Goal: Information Seeking & Learning: Understand process/instructions

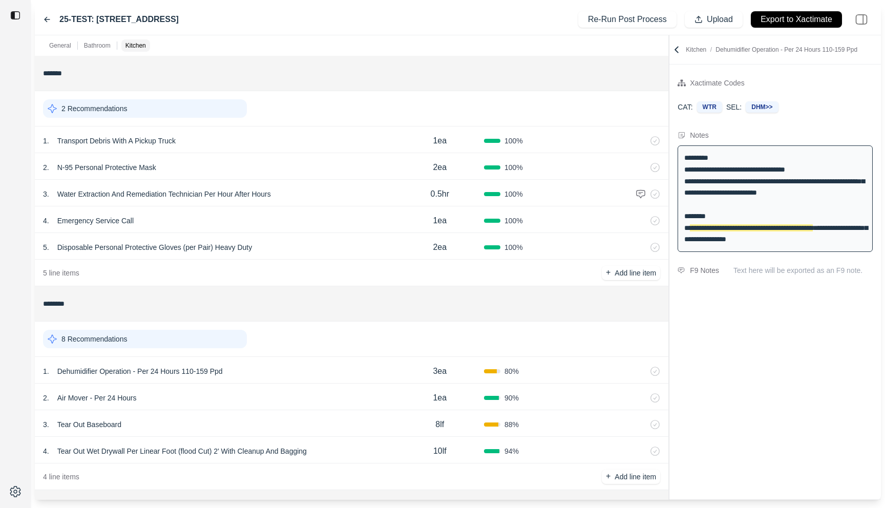
scroll to position [211, 0]
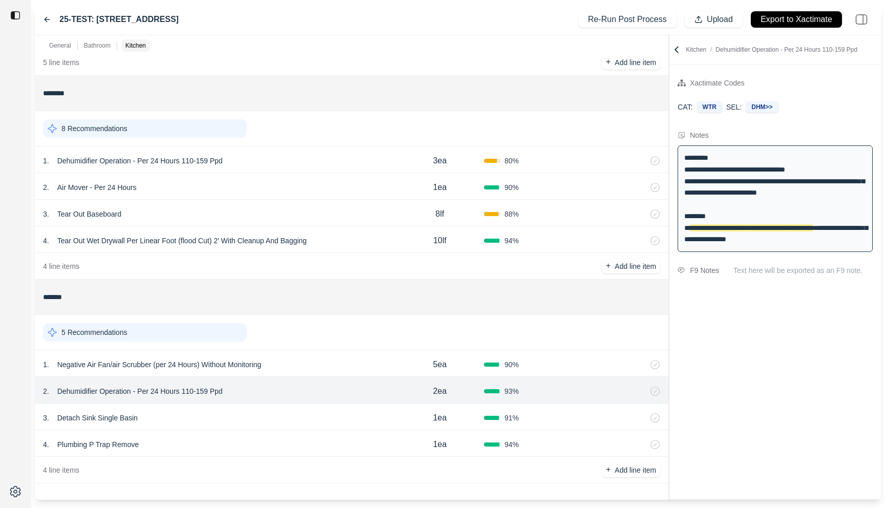
click at [294, 157] on div "1 . Dehumidifier Operation - Per 24 Hours 110-159 Ppd" at bounding box center [219, 161] width 353 height 14
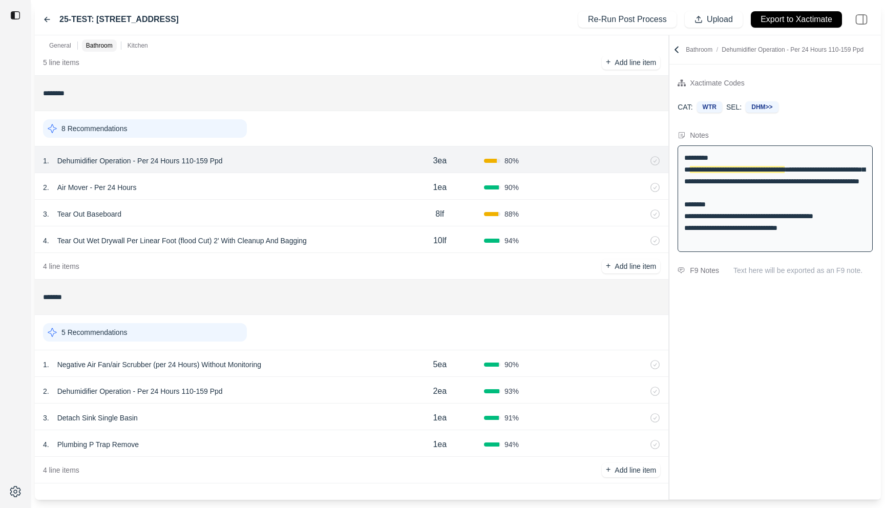
click at [271, 184] on div "2 . Air Mover - Per 24 Hours" at bounding box center [219, 187] width 353 height 14
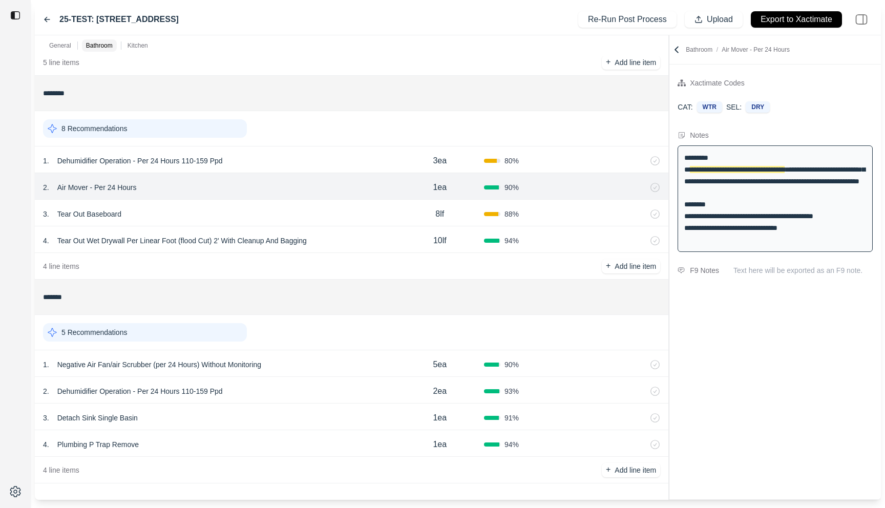
click at [301, 211] on div "3 . Tear Out Baseboard" at bounding box center [219, 214] width 353 height 14
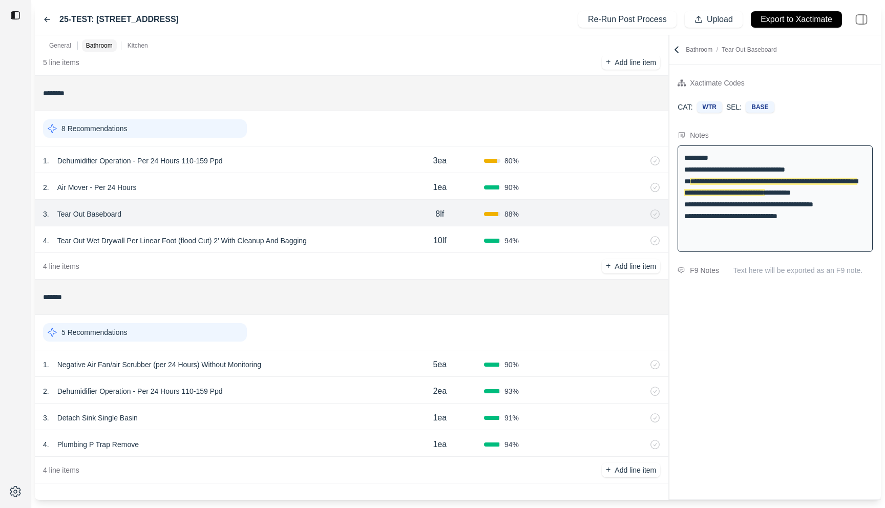
click at [323, 234] on div "4 . Tear Out Wet Drywall Per Linear Foot (flood Cut) 2' With Cleanup And Bagging" at bounding box center [219, 241] width 353 height 14
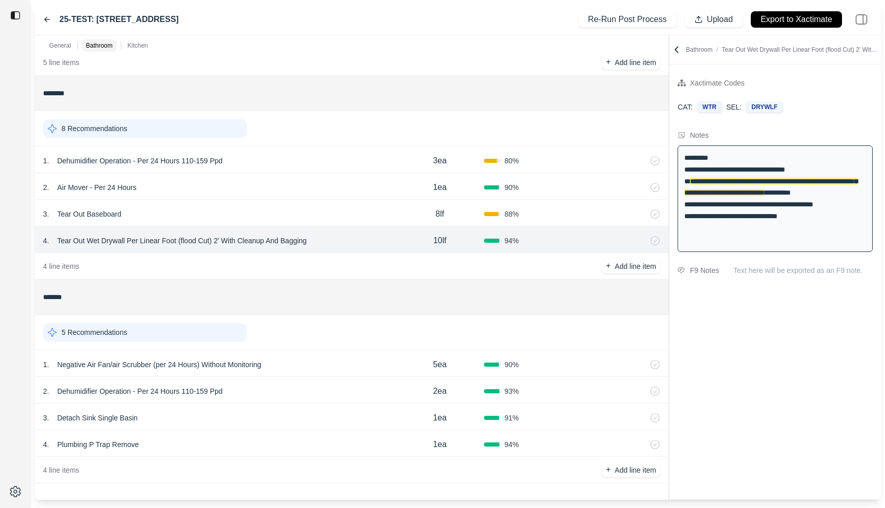
click at [64, 50] on div "General" at bounding box center [60, 45] width 26 height 12
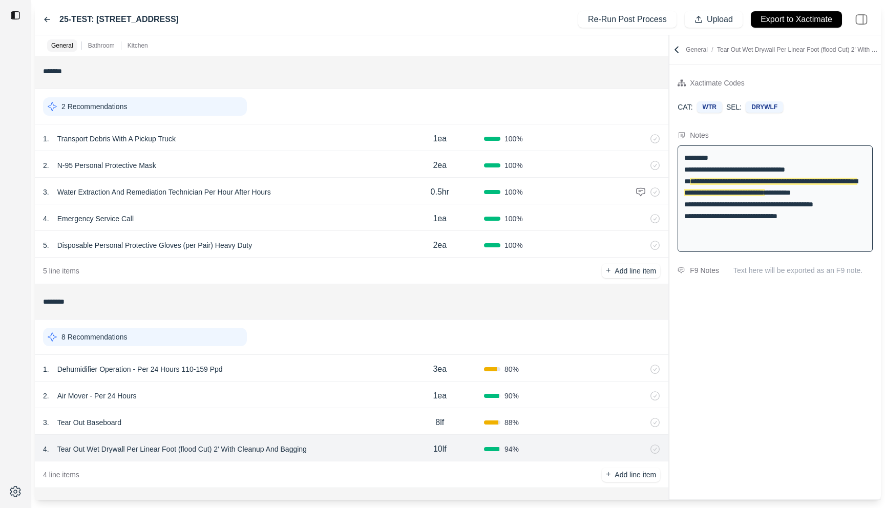
scroll to position [0, 0]
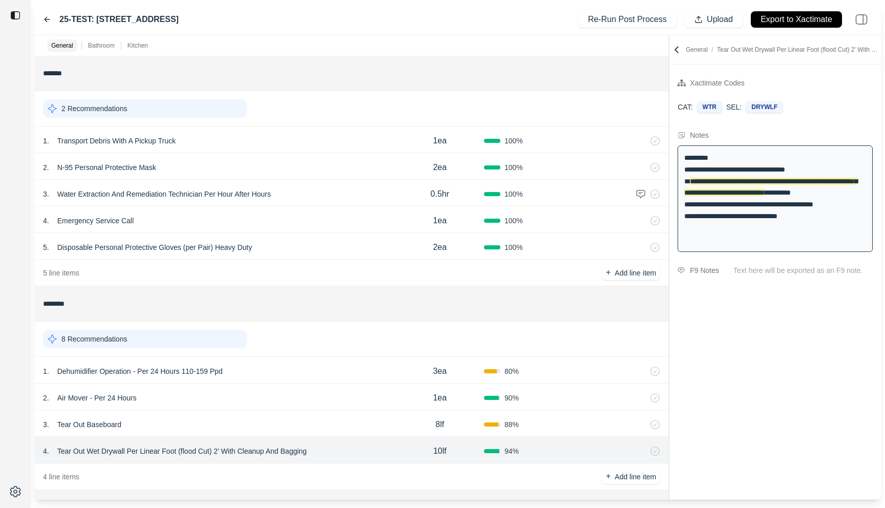
click at [137, 44] on p "Kitchen" at bounding box center [138, 45] width 20 height 8
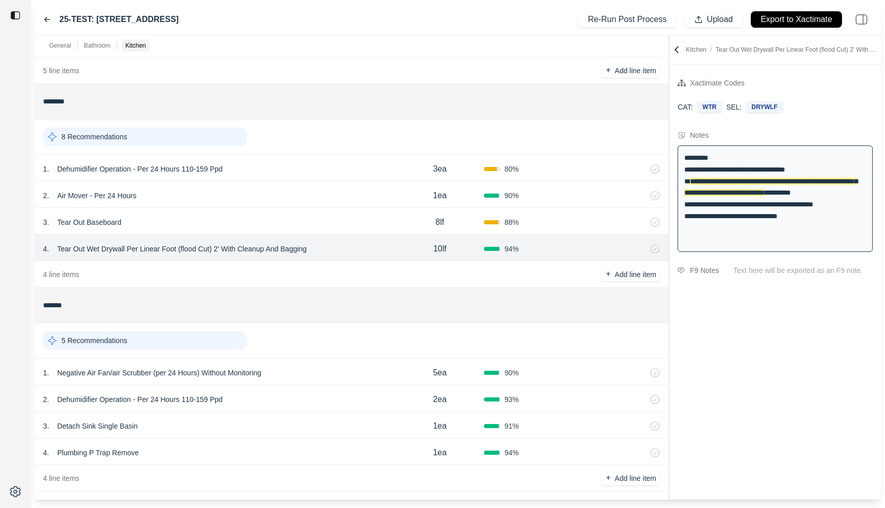
scroll to position [211, 0]
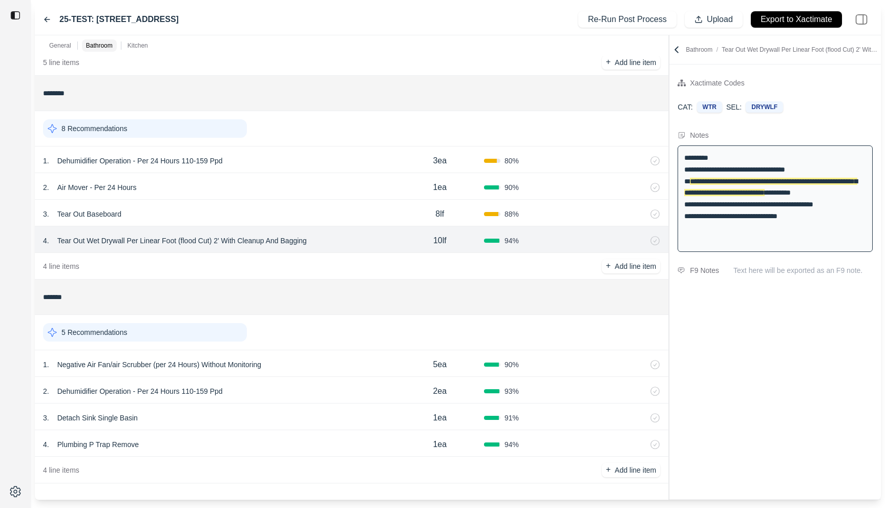
click at [187, 166] on p "Dehumidifier Operation - Per 24 Hours 110-159 Ppd" at bounding box center [140, 161] width 174 height 14
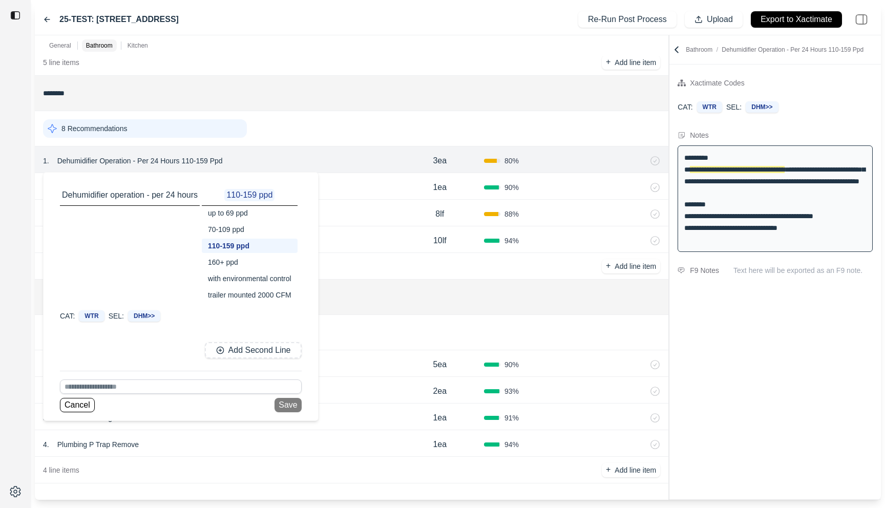
click at [318, 131] on div "8 Recommendations" at bounding box center [351, 128] width 617 height 27
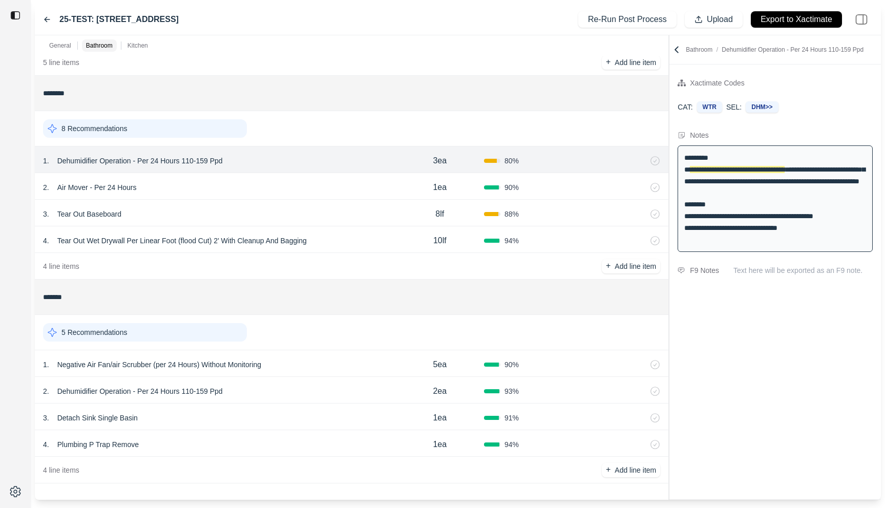
click at [226, 192] on div "2 . Air Mover - Per 24 Hours" at bounding box center [219, 187] width 353 height 14
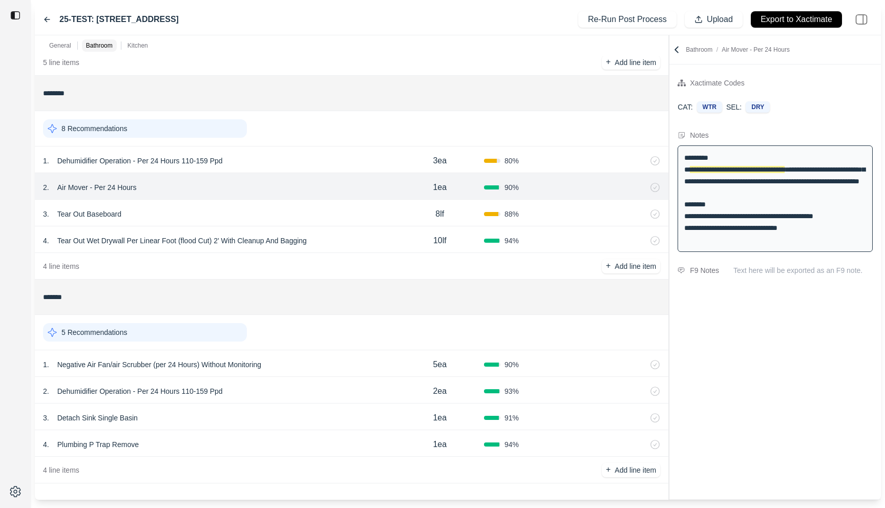
click at [115, 188] on p "Air Mover - Per 24 Hours" at bounding box center [97, 187] width 88 height 14
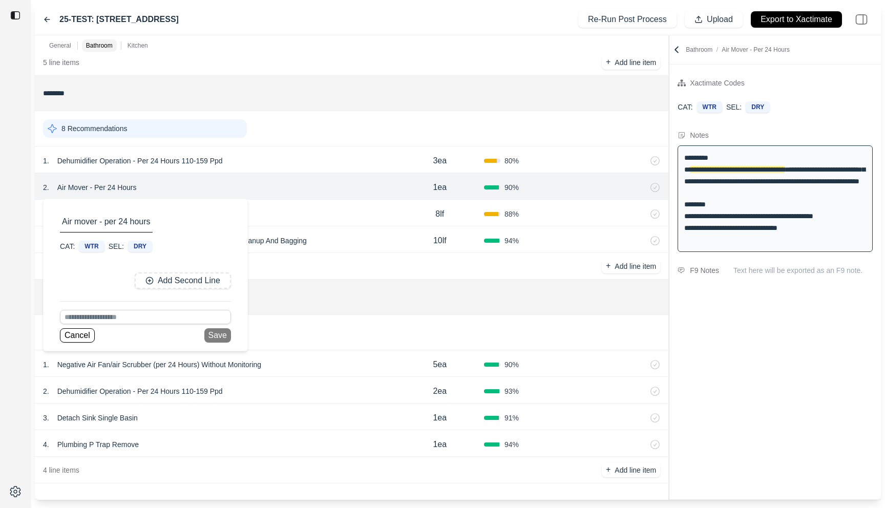
click at [12, 252] on div at bounding box center [15, 254] width 31 height 508
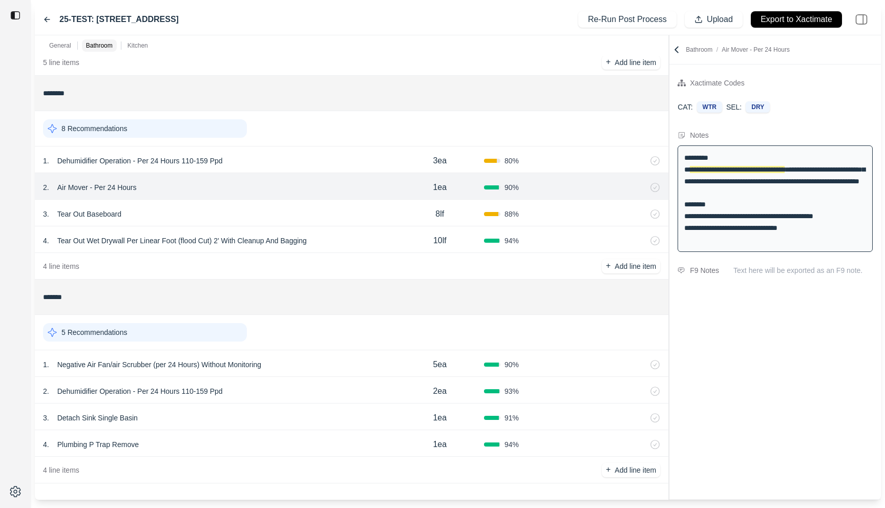
click at [238, 219] on div "3 . Tear Out Baseboard" at bounding box center [219, 214] width 353 height 14
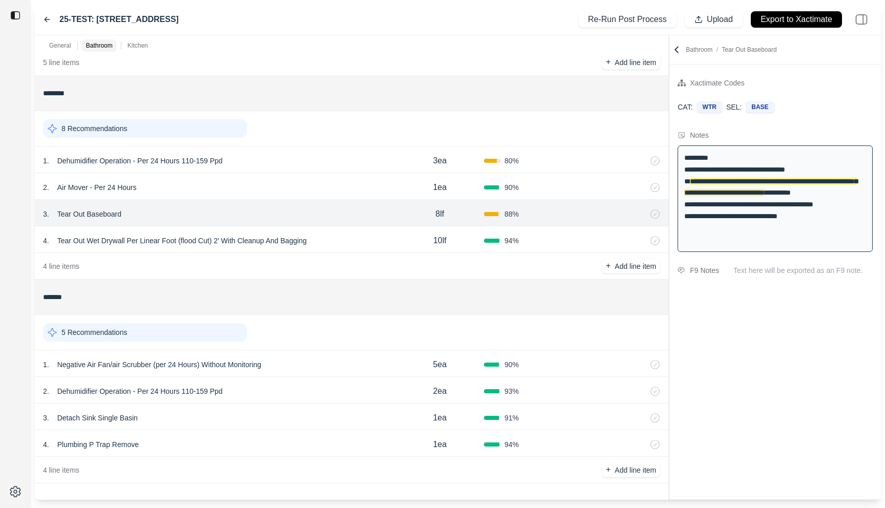
click at [108, 215] on p "Tear Out Baseboard" at bounding box center [89, 214] width 72 height 14
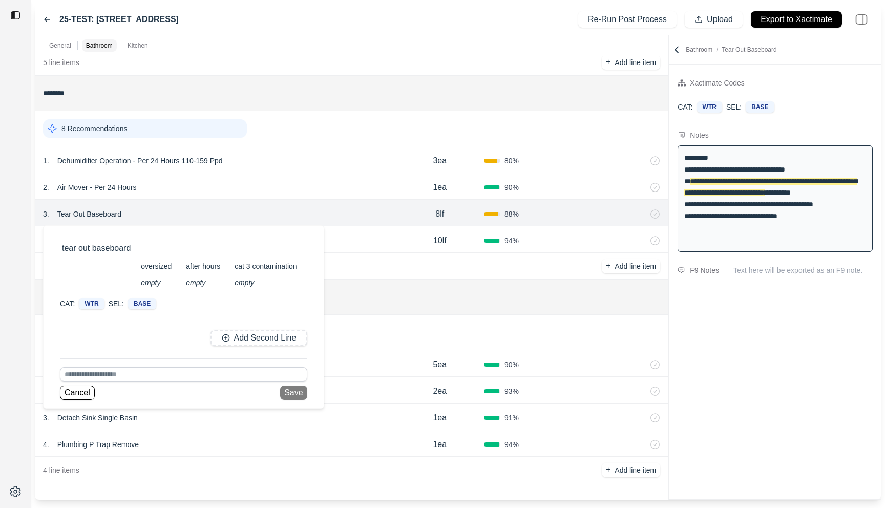
click at [16, 258] on div at bounding box center [15, 254] width 31 height 508
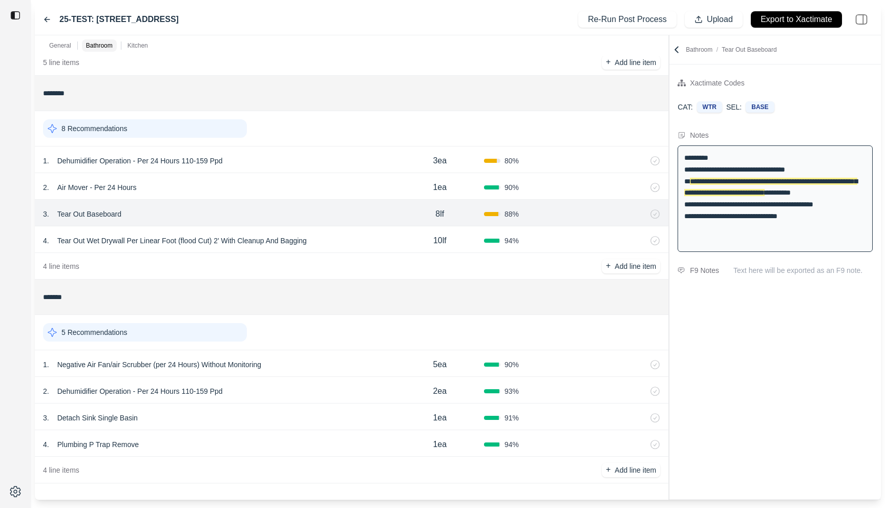
click at [305, 369] on div "1 . Negative Air Fan/air Scrubber (per 24 Hours) Without Monitoring" at bounding box center [219, 365] width 353 height 14
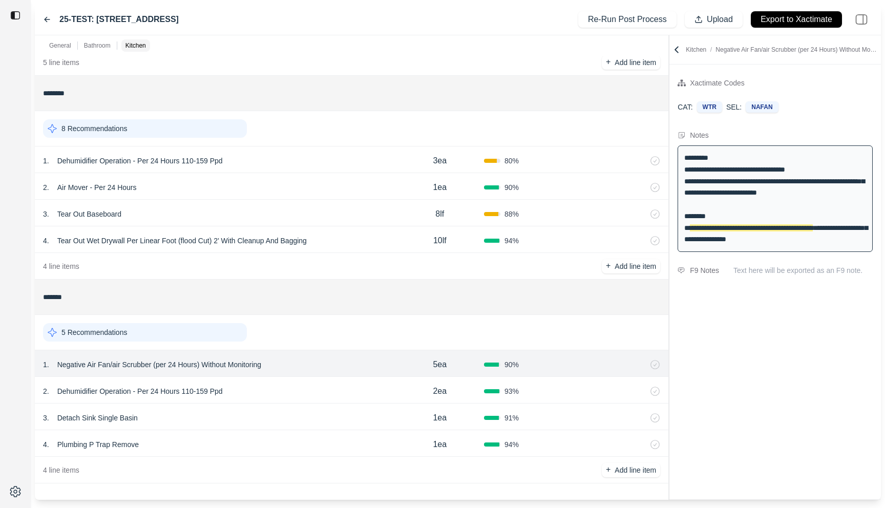
click at [253, 361] on p "Negative Air Fan/air Scrubber (per 24 Hours) Without Monitoring" at bounding box center [159, 365] width 212 height 14
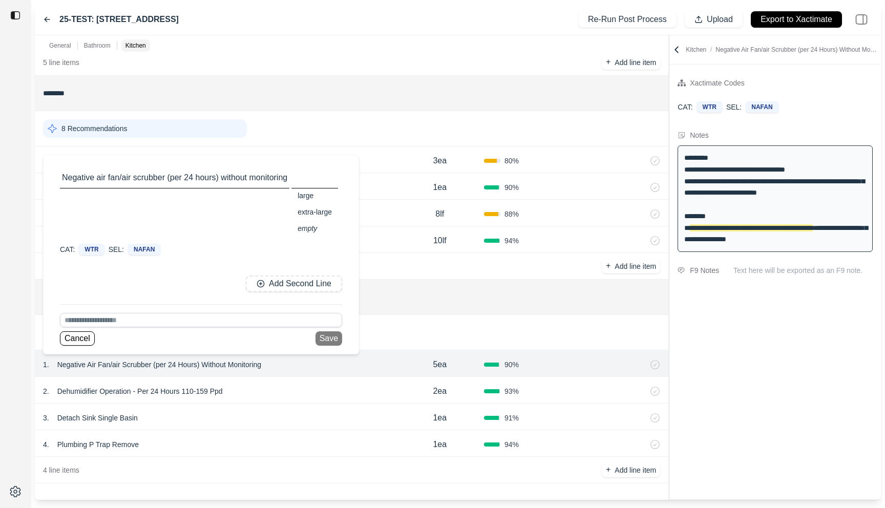
click at [19, 404] on div at bounding box center [15, 254] width 31 height 508
